Goal: Task Accomplishment & Management: Manage account settings

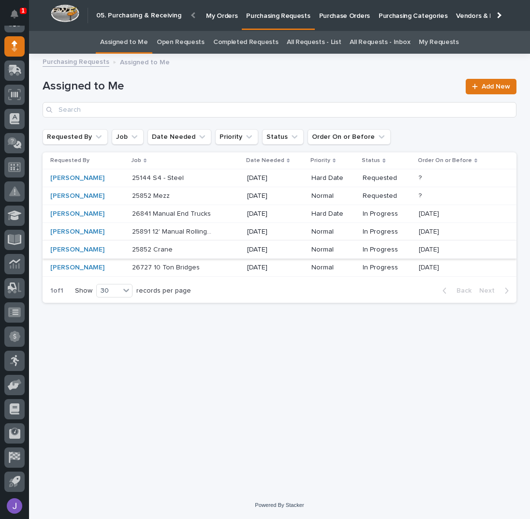
scroll to position [86, 0]
click at [180, 179] on p at bounding box center [172, 178] width 81 height 8
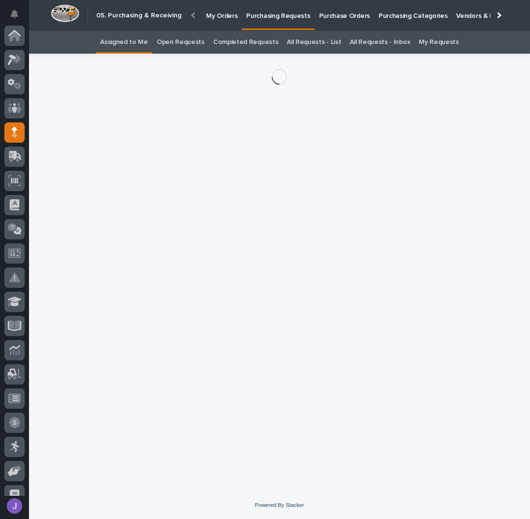
scroll to position [86, 0]
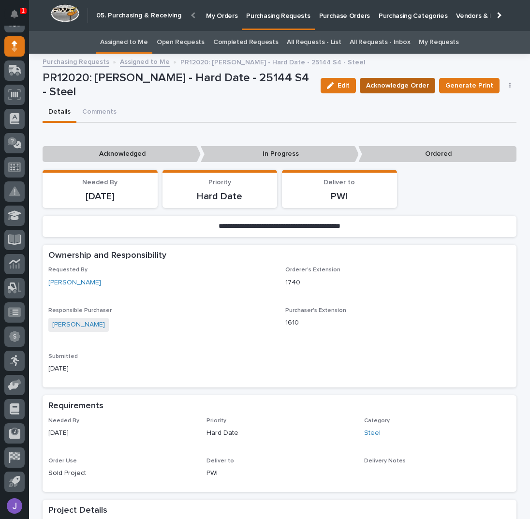
click at [387, 87] on span "Acknowledge Order" at bounding box center [397, 86] width 63 height 12
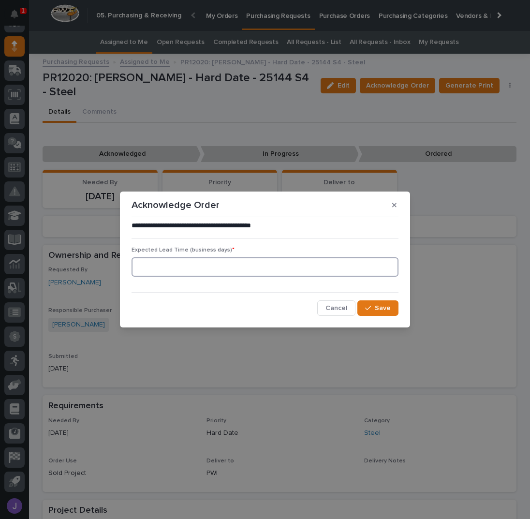
click at [236, 273] on input at bounding box center [265, 266] width 267 height 19
type input "0"
click at [378, 313] on button "Save" at bounding box center [377, 307] width 41 height 15
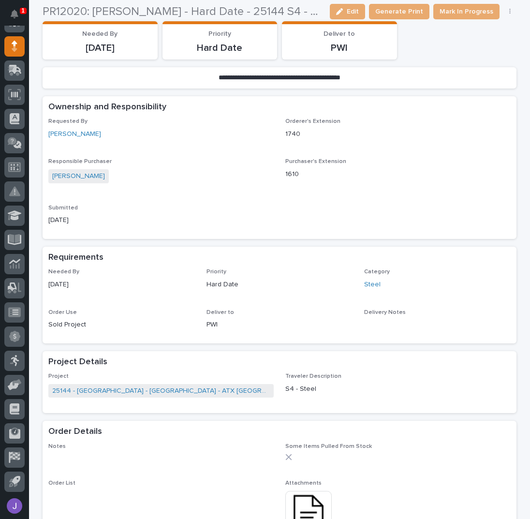
scroll to position [258, 0]
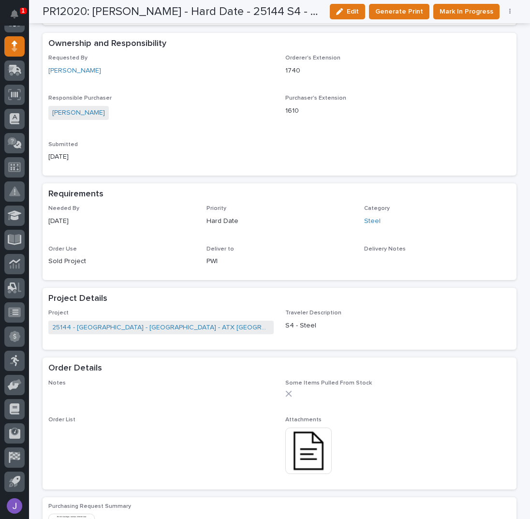
click at [294, 452] on img at bounding box center [308, 451] width 46 height 46
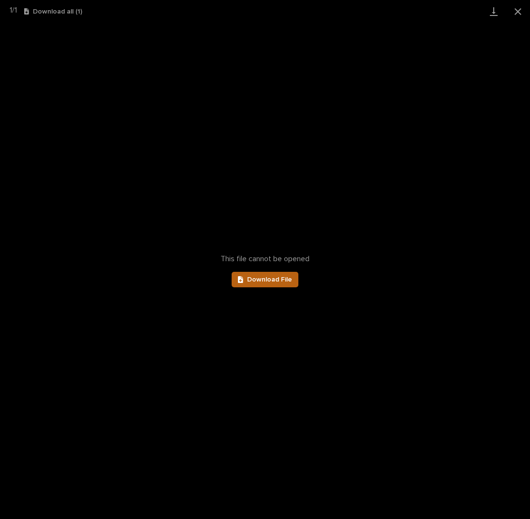
click at [280, 285] on link "Download File" at bounding box center [265, 279] width 67 height 15
click at [520, 10] on button "Close gallery" at bounding box center [518, 11] width 24 height 23
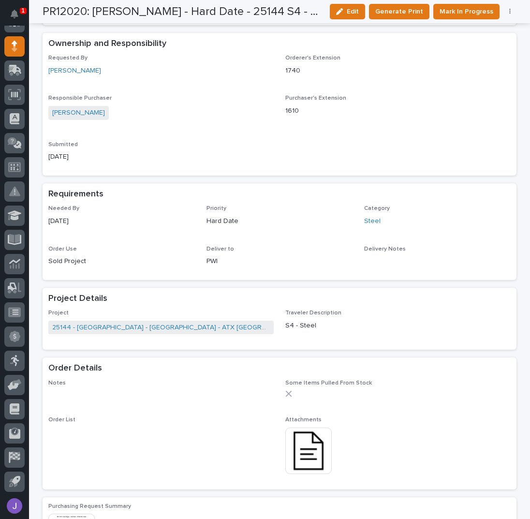
scroll to position [0, 0]
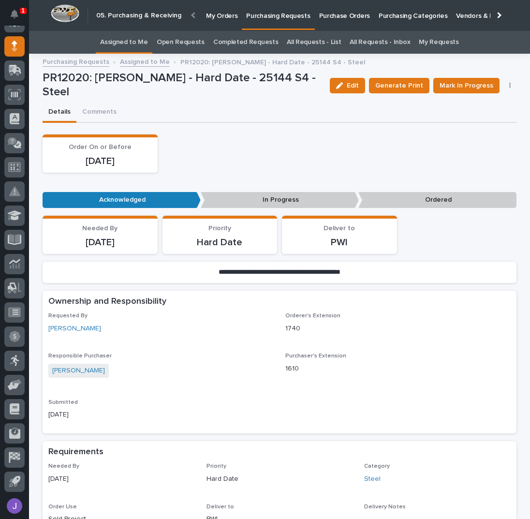
click at [134, 46] on link "Assigned to Me" at bounding box center [124, 42] width 48 height 23
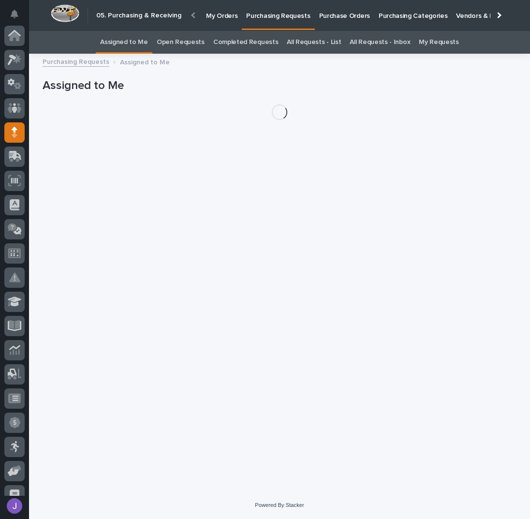
scroll to position [86, 0]
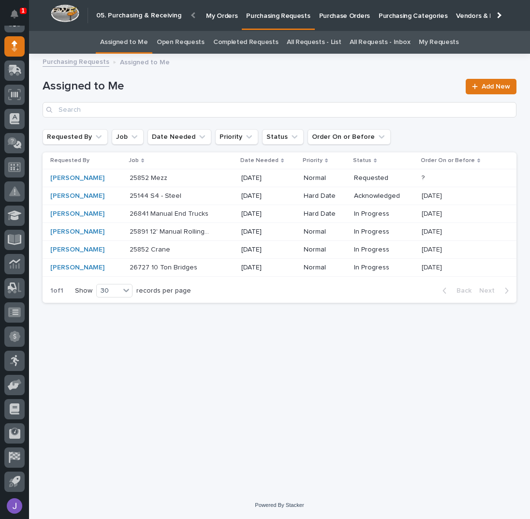
click at [305, 43] on link "All Requests - List" at bounding box center [314, 42] width 54 height 23
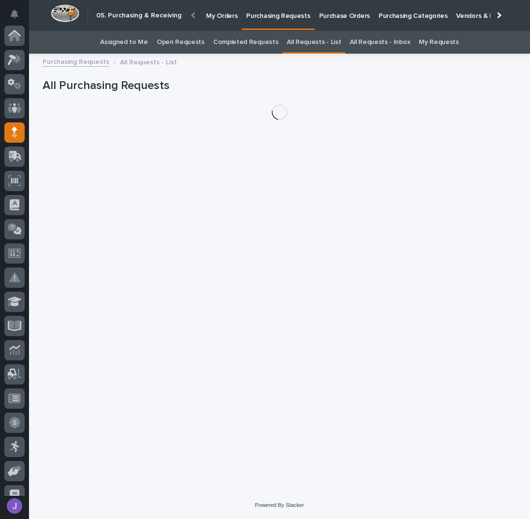
scroll to position [86, 0]
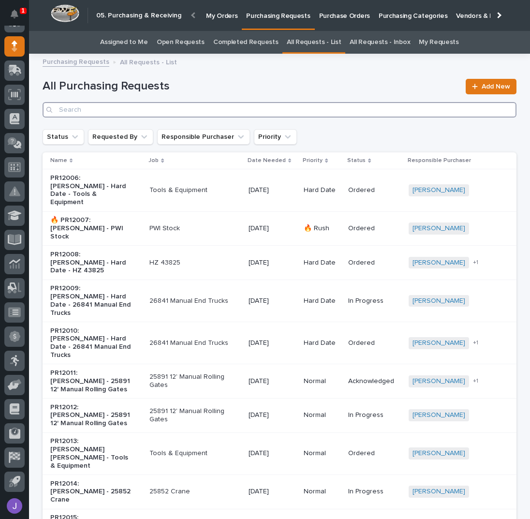
click at [170, 108] on input "Search" at bounding box center [280, 109] width 474 height 15
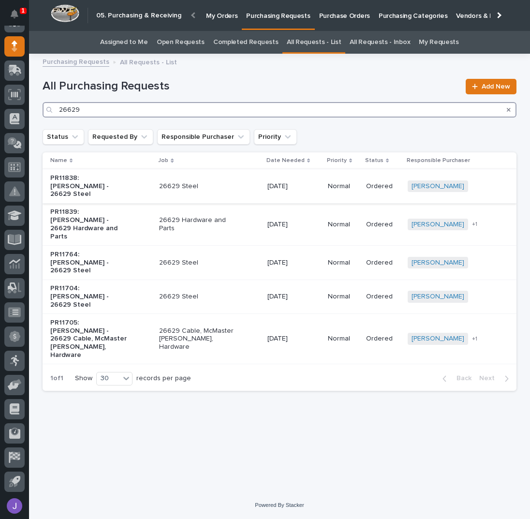
type input "26629"
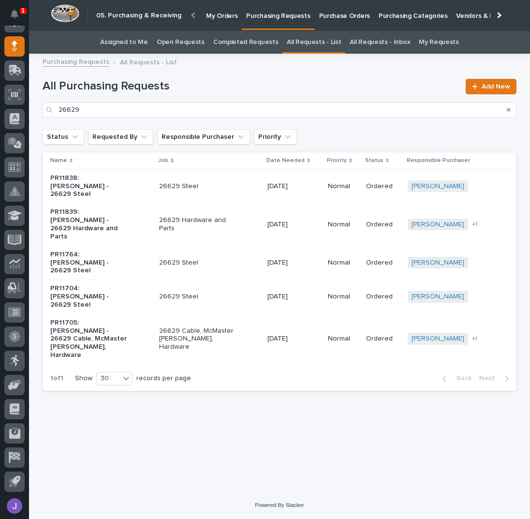
click at [226, 183] on p "26629 Steel" at bounding box center [199, 186] width 81 height 8
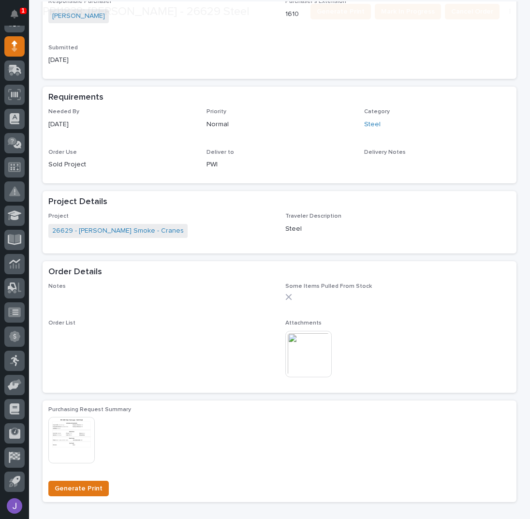
scroll to position [261, 0]
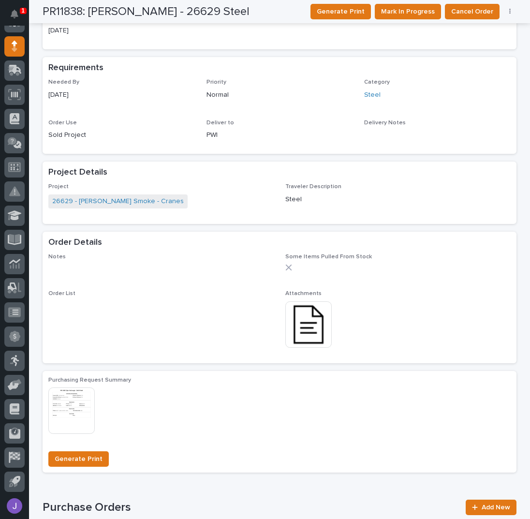
click at [305, 327] on img at bounding box center [308, 324] width 46 height 46
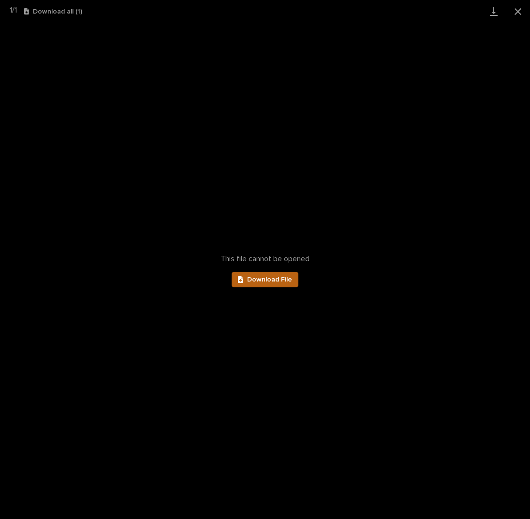
click at [283, 281] on span "Download File" at bounding box center [269, 279] width 45 height 7
click at [514, 17] on button "Close gallery" at bounding box center [518, 11] width 24 height 23
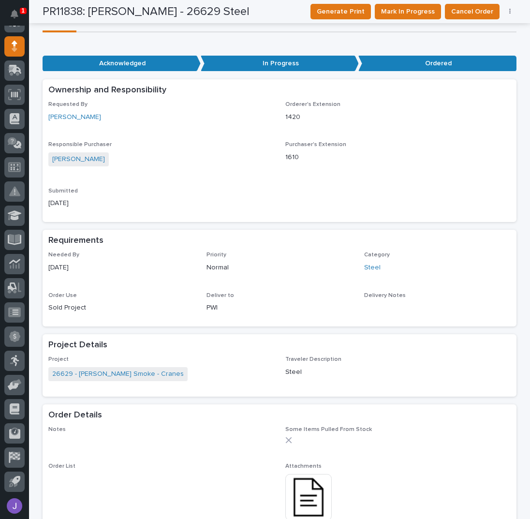
scroll to position [0, 0]
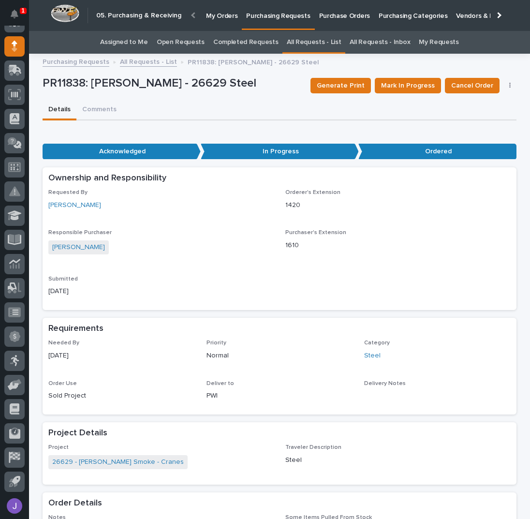
click at [137, 63] on link "All Requests - List" at bounding box center [148, 61] width 57 height 11
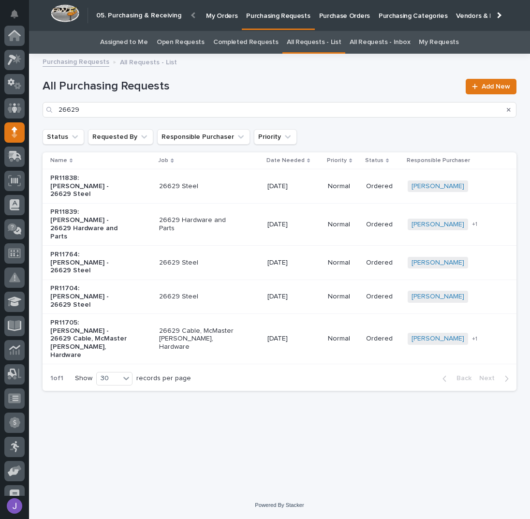
scroll to position [86, 0]
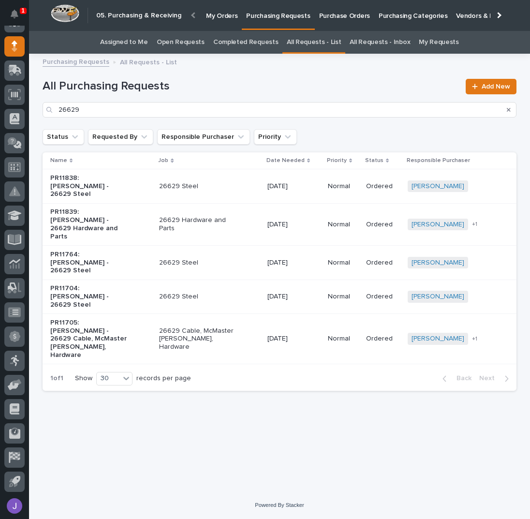
click at [129, 251] on p "PR11764: [PERSON_NAME] - 26629 Steel" at bounding box center [90, 263] width 81 height 24
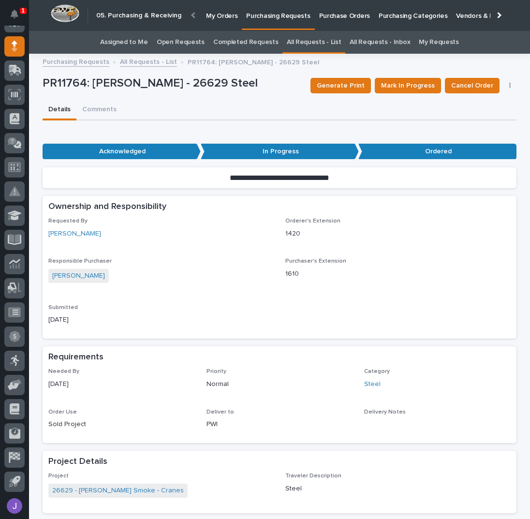
scroll to position [322, 0]
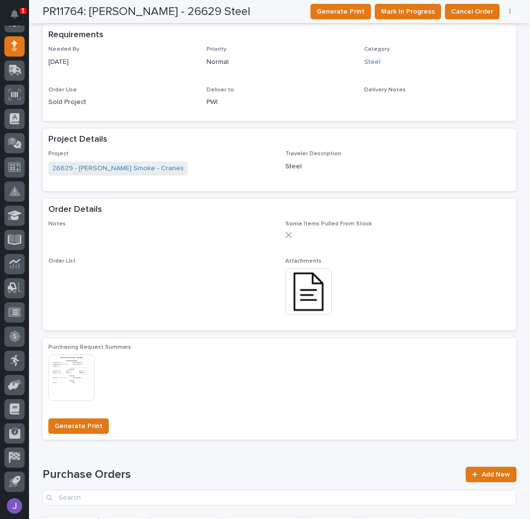
click at [313, 298] on img at bounding box center [308, 291] width 46 height 46
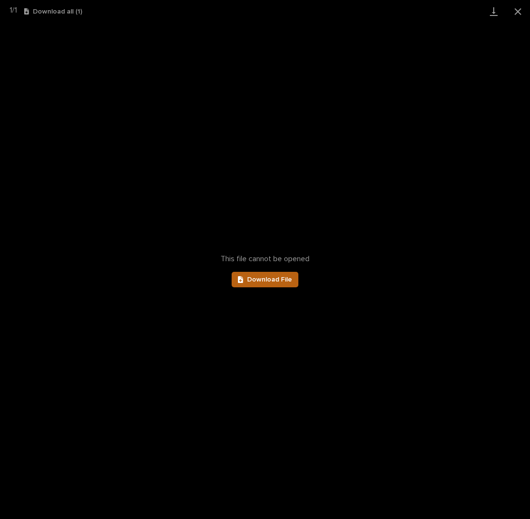
click at [283, 282] on span "Download File" at bounding box center [269, 279] width 45 height 7
drag, startPoint x: 522, startPoint y: 13, endPoint x: 525, endPoint y: 20, distance: 8.0
click at [521, 13] on button "Close gallery" at bounding box center [518, 11] width 24 height 23
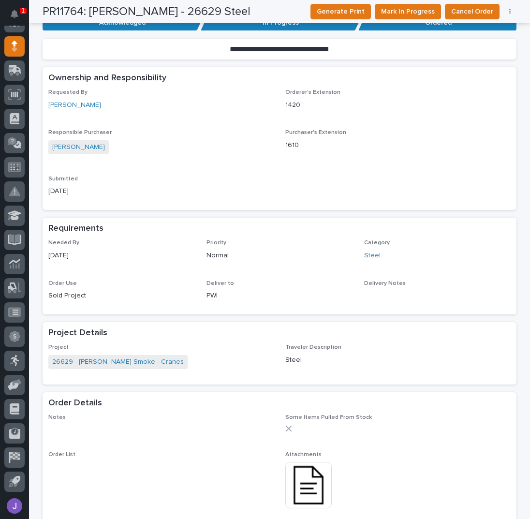
scroll to position [0, 0]
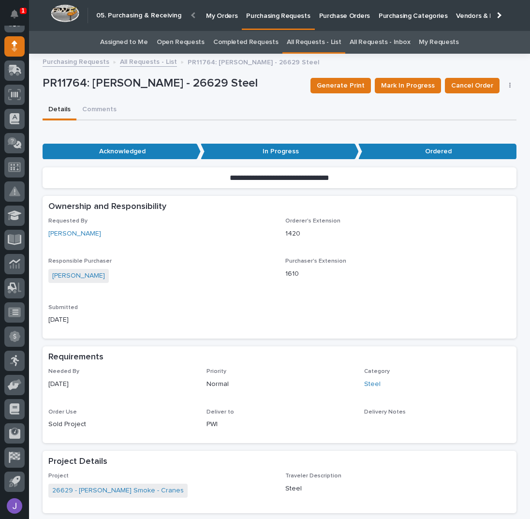
click at [130, 46] on link "Assigned to Me" at bounding box center [124, 42] width 48 height 23
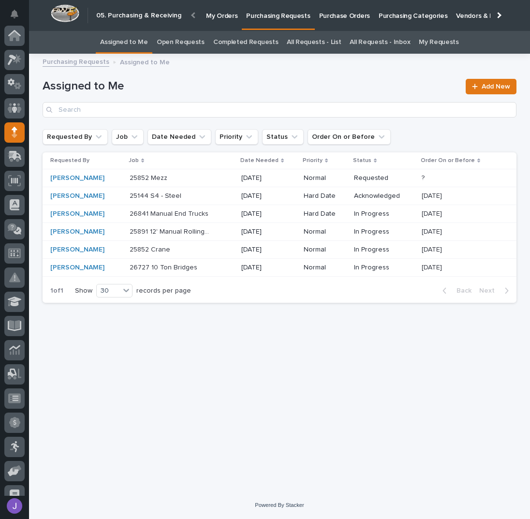
scroll to position [86, 0]
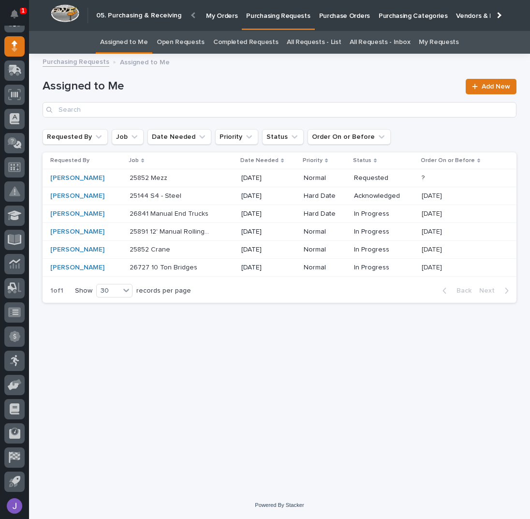
click at [323, 13] on p "Purchase Orders" at bounding box center [344, 10] width 51 height 20
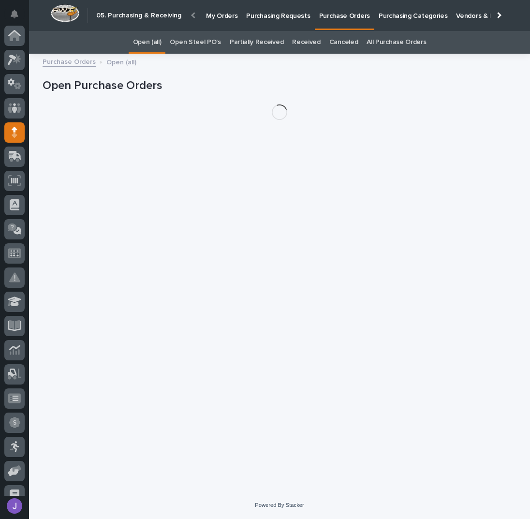
scroll to position [86, 0]
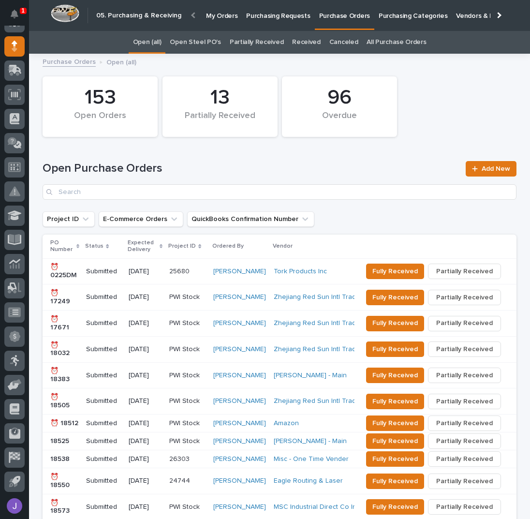
click at [205, 44] on link "Open Steel PO's" at bounding box center [195, 42] width 51 height 23
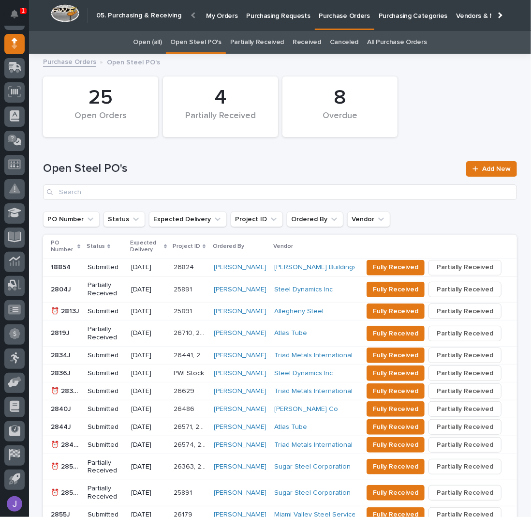
scroll to position [88, 0]
